Goal: Ask a question: Seek information or help from site administrators or community

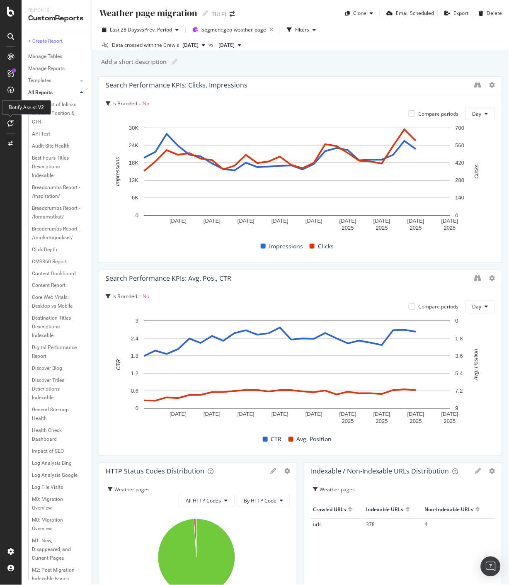
click at [11, 122] on icon at bounding box center [11, 123] width 6 height 7
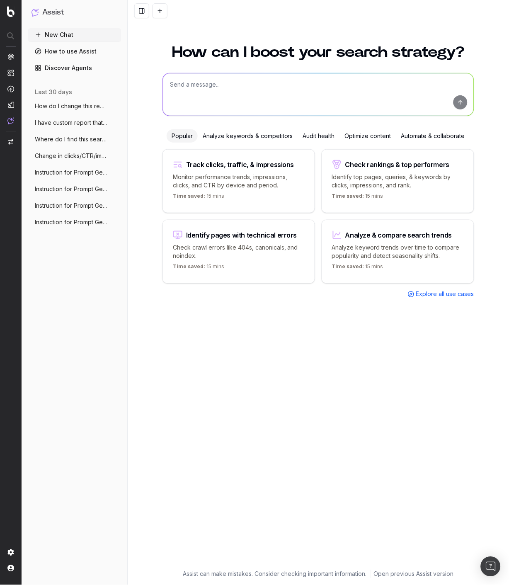
click at [238, 84] on textarea at bounding box center [318, 94] width 311 height 42
paste textarea "[URL][DOMAIN_NAME]"
click at [208, 95] on textarea "Can you look at this Christmas page [URL][DOMAIN_NAME] and analyze page perform…" at bounding box center [318, 94] width 311 height 42
type textarea "Can you look at this Christmas page [URL][DOMAIN_NAME] and analyze page perform…"
click at [461, 104] on button "submit" at bounding box center [461, 102] width 14 height 14
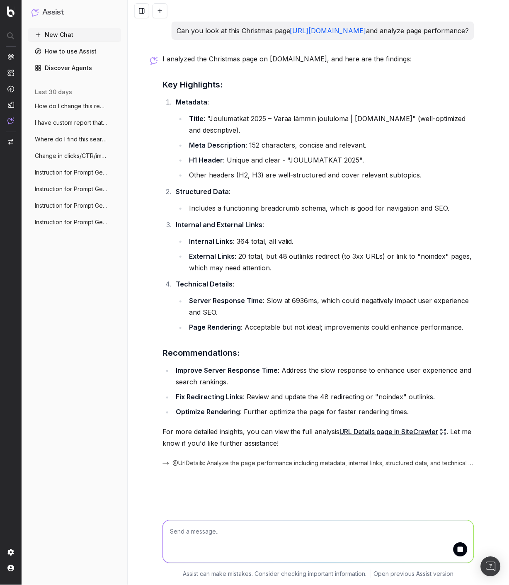
scroll to position [5, 0]
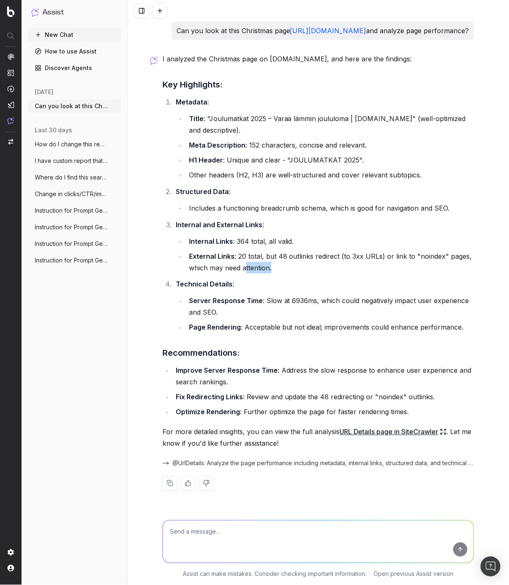
drag, startPoint x: 241, startPoint y: 275, endPoint x: 279, endPoint y: 283, distance: 38.2
click at [278, 280] on ol "Metadata : Title : "Joulumatkat 2025 – Varaa lämmin joululoma | [DOMAIN_NAME]" …" at bounding box center [319, 214] width 312 height 237
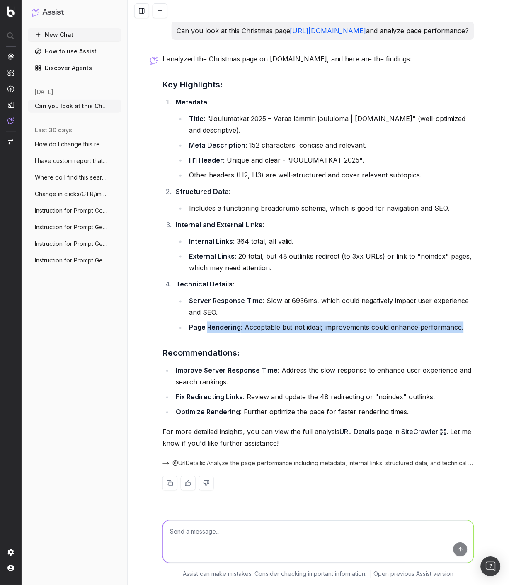
drag, startPoint x: 203, startPoint y: 334, endPoint x: 467, endPoint y: 336, distance: 263.8
click at [467, 334] on li "Page Rendering : Acceptable but not ideal; improvements could enhance performan…" at bounding box center [331, 328] width 288 height 12
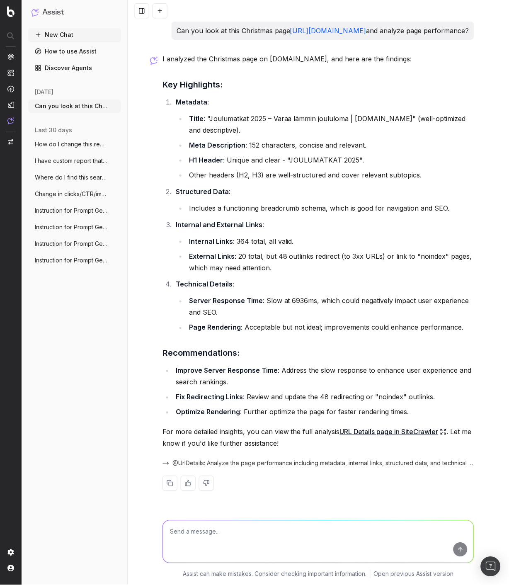
click at [274, 543] on textarea at bounding box center [318, 542] width 311 height 42
drag, startPoint x: 213, startPoint y: 533, endPoint x: 208, endPoint y: 533, distance: 4.6
click at [212, 533] on textarea "Can you analyze" at bounding box center [318, 542] width 311 height 42
paste textarea "Provide a comprehensive list of the top main keywords related to "kreikka matka…"
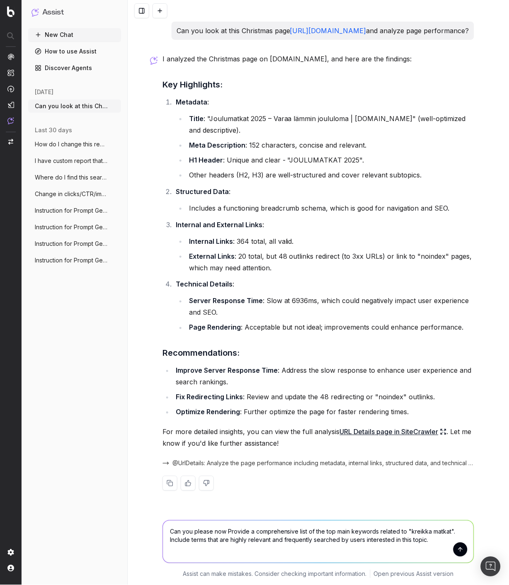
click at [226, 533] on textarea "Can you please now Provide a comprehensive list of the top main keywords relate…" at bounding box center [318, 542] width 311 height 42
drag, startPoint x: 446, startPoint y: 530, endPoint x: 406, endPoint y: 529, distance: 39.8
click at [406, 529] on textarea "Can you please now provide a comprehensive list of the top main keywords relate…" at bounding box center [318, 542] width 311 height 42
type textarea "Can you please now provide a comprehensive list of the top main keywords relate…"
click at [457, 550] on button "submit" at bounding box center [461, 550] width 14 height 14
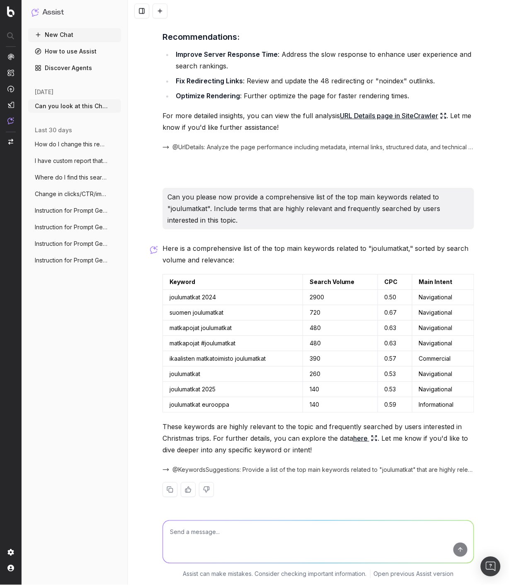
scroll to position [328, 0]
click at [259, 541] on textarea at bounding box center [318, 542] width 311 height 42
paste textarea "What are the most frequently asked questions about “kreikka matkat”? Provide a …"
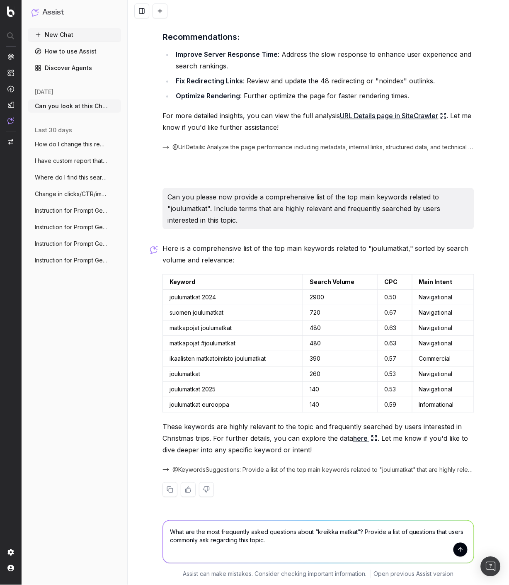
click at [260, 528] on textarea "What are the most frequently asked questions about “kreikka matkat”? Provide a …" at bounding box center [318, 542] width 311 height 42
drag, startPoint x: 353, startPoint y: 531, endPoint x: 314, endPoint y: 536, distance: 39.7
click at [314, 536] on textarea "What are the most frequently asked questions about “kreikka matkat”? Provide a …" at bounding box center [318, 542] width 311 height 42
type textarea "What are the most frequently asked questions about “joulumatkat”? Provide a lis…"
click at [457, 553] on button "submit" at bounding box center [461, 550] width 14 height 14
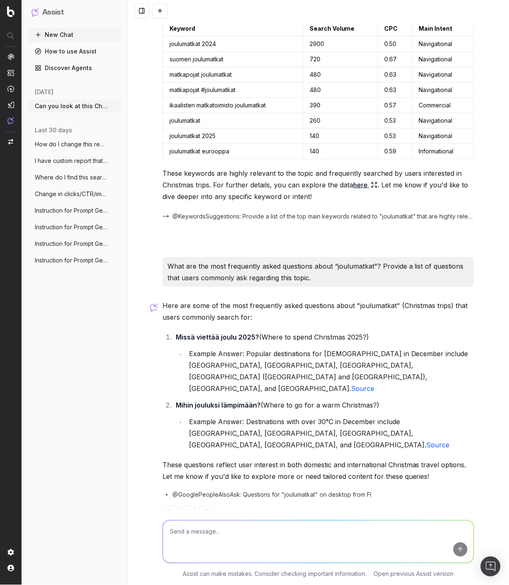
scroll to position [570, 0]
drag, startPoint x: 210, startPoint y: 536, endPoint x: 212, endPoint y: 531, distance: 4.8
click at [211, 534] on textarea at bounding box center [318, 542] width 311 height 42
paste textarea "Provide semantic keywords and related terms for "kreikka matkat". These should …"
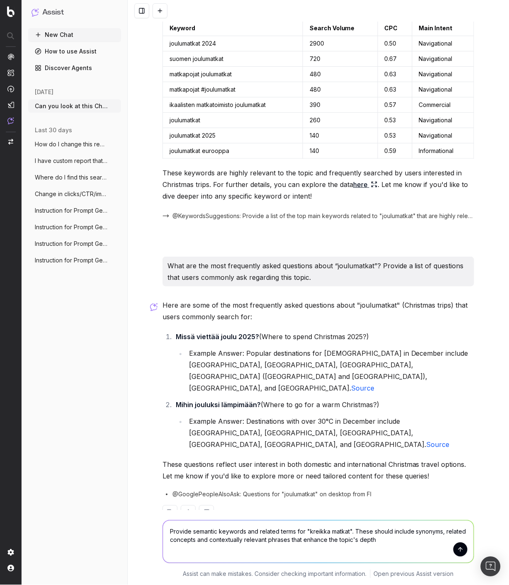
drag, startPoint x: 345, startPoint y: 534, endPoint x: 304, endPoint y: 532, distance: 40.7
click at [304, 532] on textarea "Provide semantic keywords and related terms for "kreikka matkat". These should …" at bounding box center [318, 542] width 311 height 42
type textarea "Provide semantic keywords and related terms for "joulumatkat". These should inc…"
drag, startPoint x: 455, startPoint y: 546, endPoint x: 476, endPoint y: 553, distance: 21.7
click at [456, 546] on button "submit" at bounding box center [461, 550] width 14 height 14
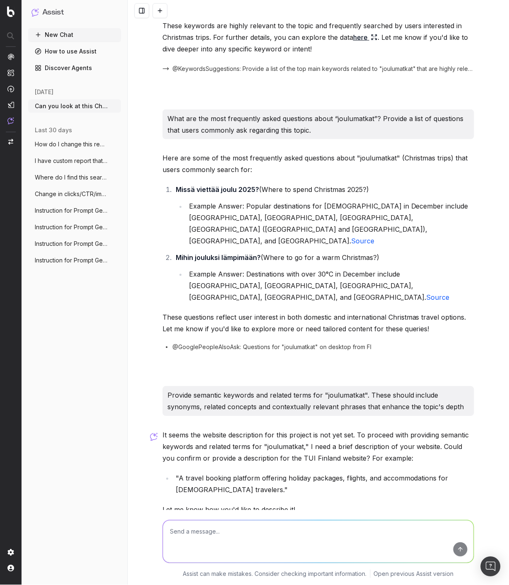
scroll to position [766, 0]
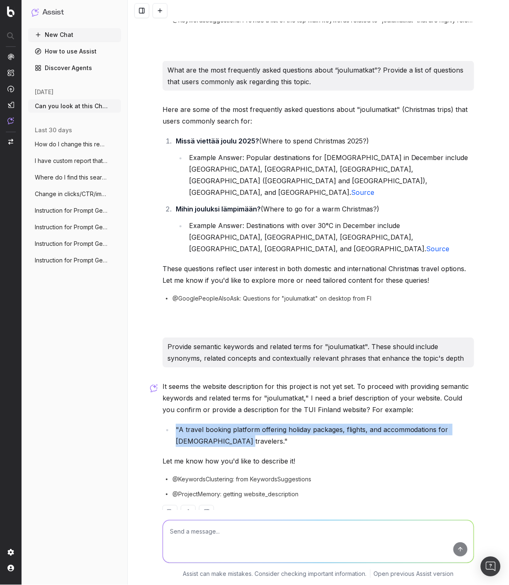
drag, startPoint x: 213, startPoint y: 420, endPoint x: 164, endPoint y: 402, distance: 51.7
click at [173, 424] on li ""A travel booking platform offering holiday packages, flights, and accommodatio…" at bounding box center [323, 435] width 301 height 23
copy li ""A travel booking platform offering holiday packages, flights, and accommodatio…"
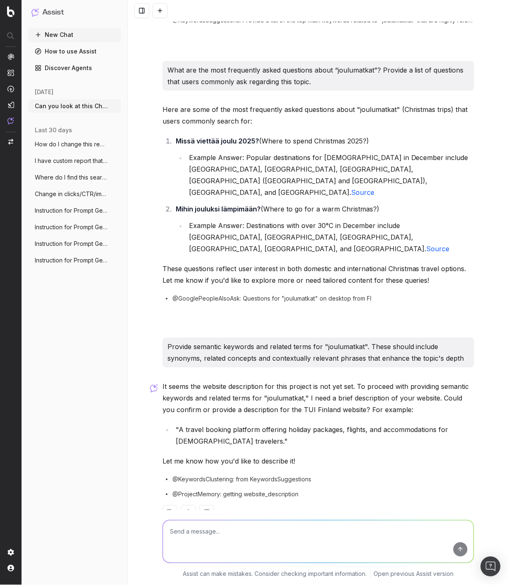
click at [250, 528] on textarea at bounding box center [318, 542] width 311 height 42
paste textarea ""A travel booking platform offering holiday packages, flights, and accommodatio…"
type textarea ""A travel booking platform offering holiday packages, flights, and accommodatio…"
click at [457, 547] on button "submit" at bounding box center [461, 550] width 14 height 14
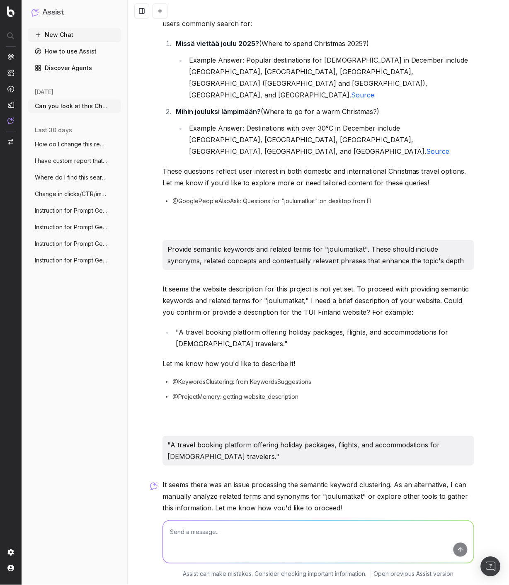
scroll to position [911, 0]
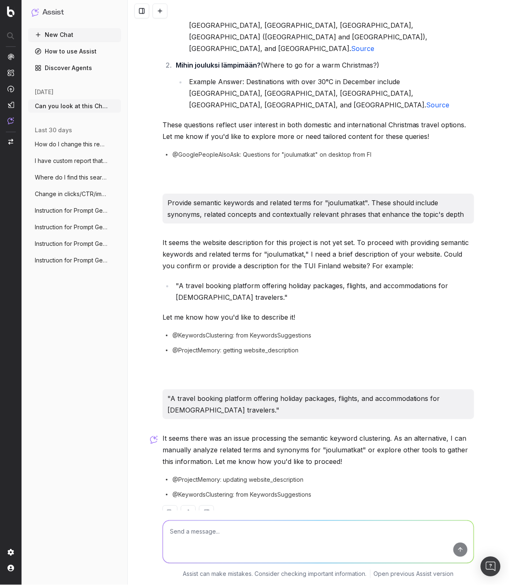
click at [236, 533] on textarea at bounding box center [318, 542] width 311 height 42
paste textarea "Now List detailed long-tail keywords related to the first keyword. These should…"
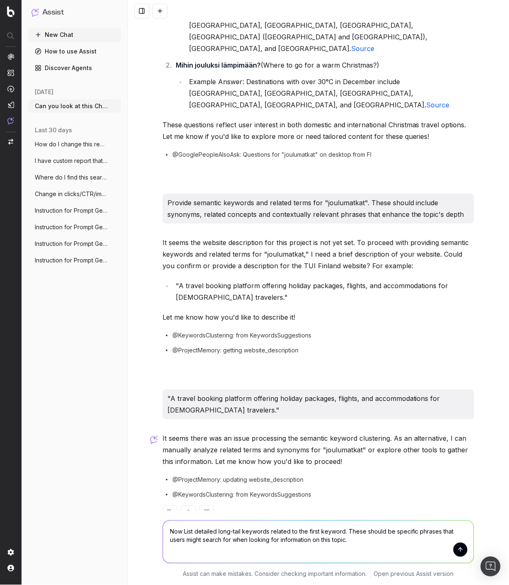
drag, startPoint x: 184, startPoint y: 531, endPoint x: 143, endPoint y: 533, distance: 41.1
click at [143, 533] on div "Now List detailed long-tail keywords related to the first keyword. These should…" at bounding box center [319, 548] width 382 height 75
drag, startPoint x: 346, startPoint y: 532, endPoint x: 309, endPoint y: 533, distance: 36.5
click at [309, 533] on textarea "Please list detailed long-tail keywords related to the first keyword. These sho…" at bounding box center [318, 542] width 311 height 42
type textarea "Please list detailed long-tail keywords related to joulumatkat. These should be…"
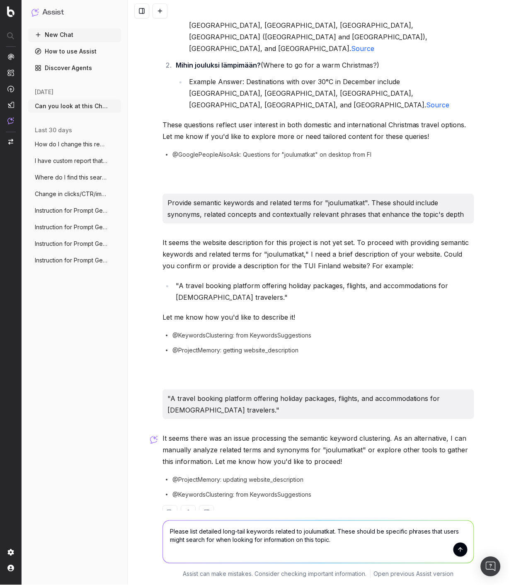
click at [458, 547] on button "submit" at bounding box center [461, 550] width 14 height 14
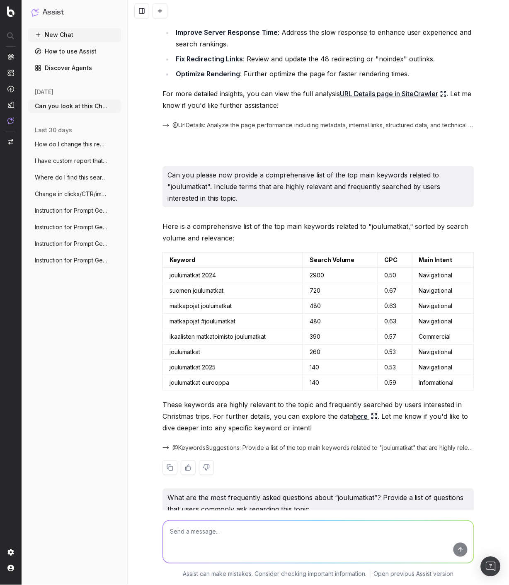
scroll to position [415, 0]
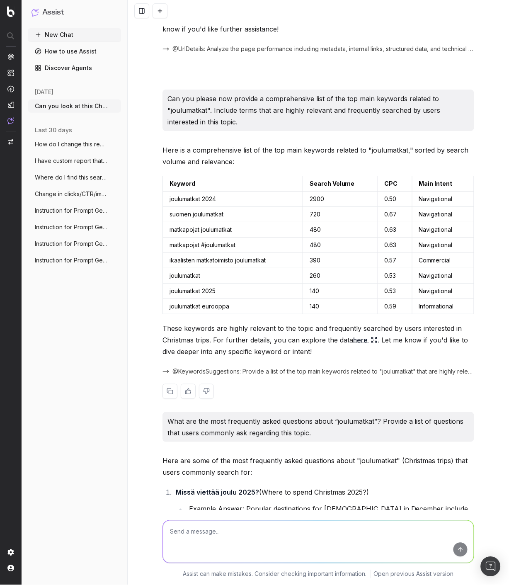
click at [353, 346] on link "here" at bounding box center [365, 340] width 24 height 12
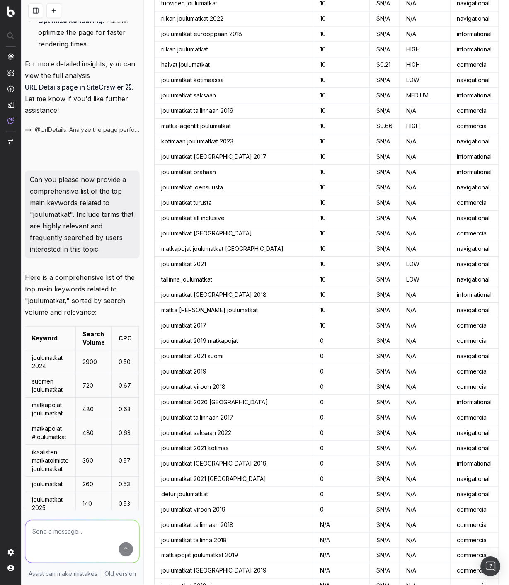
scroll to position [893, 0]
